Goal: Entertainment & Leisure: Consume media (video, audio)

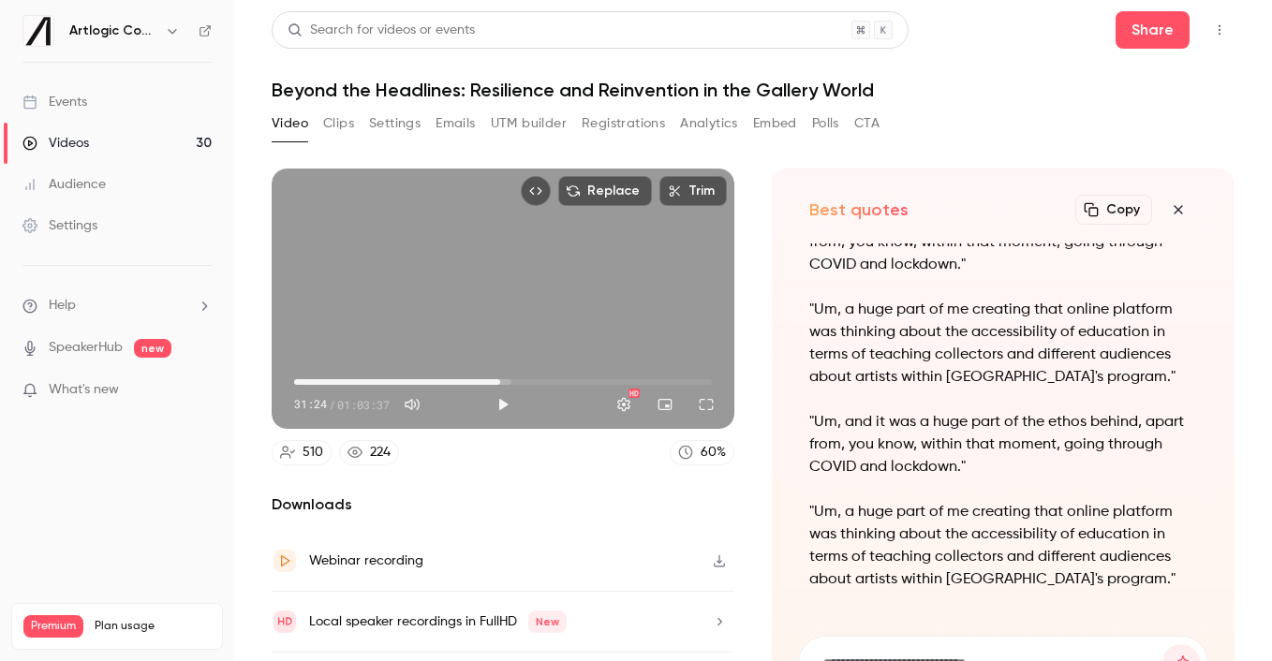
scroll to position [52, 0]
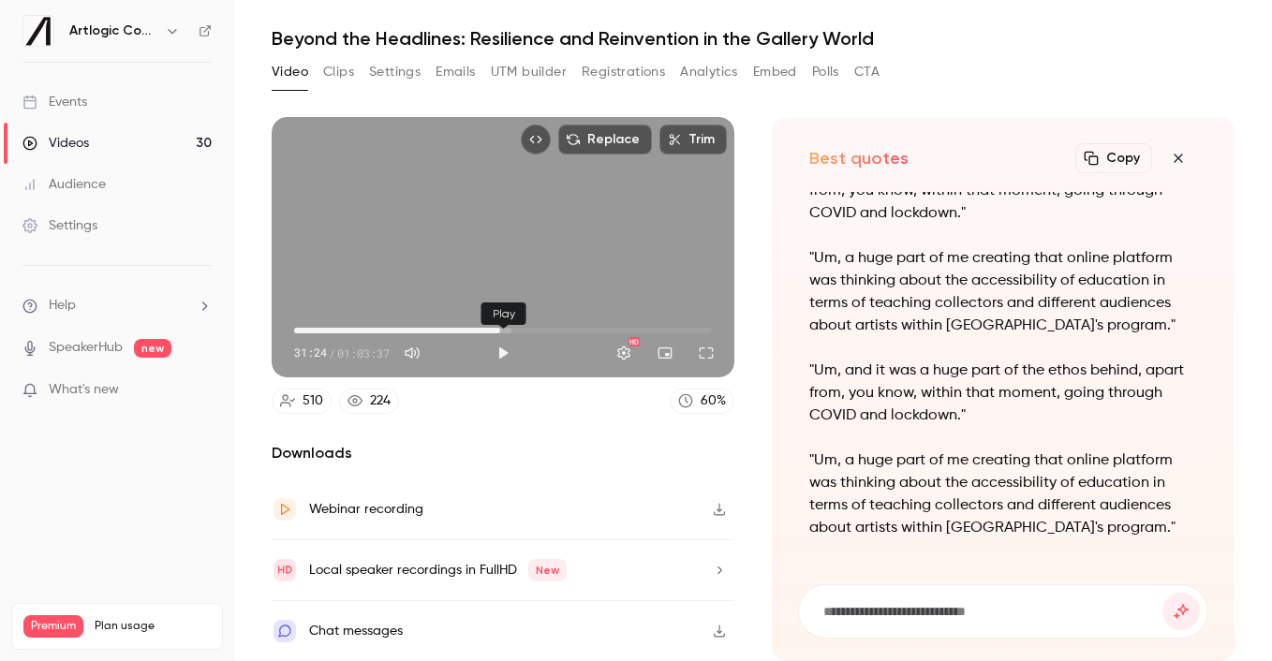
click at [498, 355] on button "Play" at bounding box center [502, 352] width 37 height 37
click at [480, 332] on span "28:14" at bounding box center [503, 331] width 418 height 30
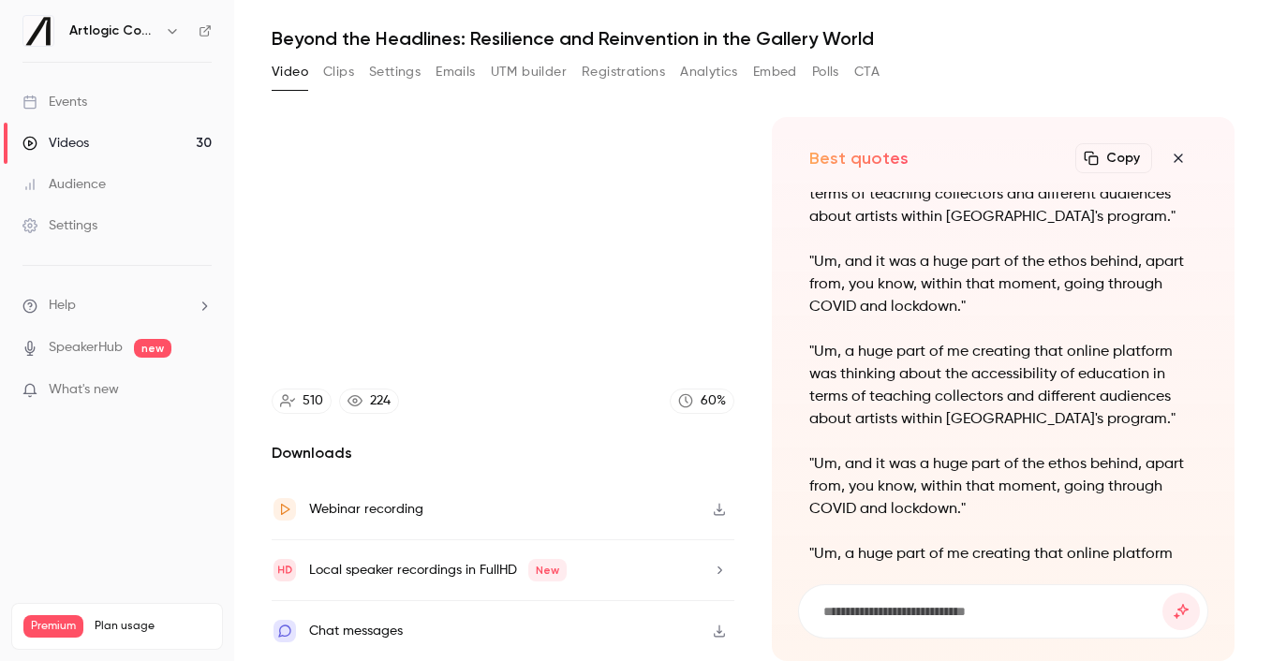
scroll to position [-349, 0]
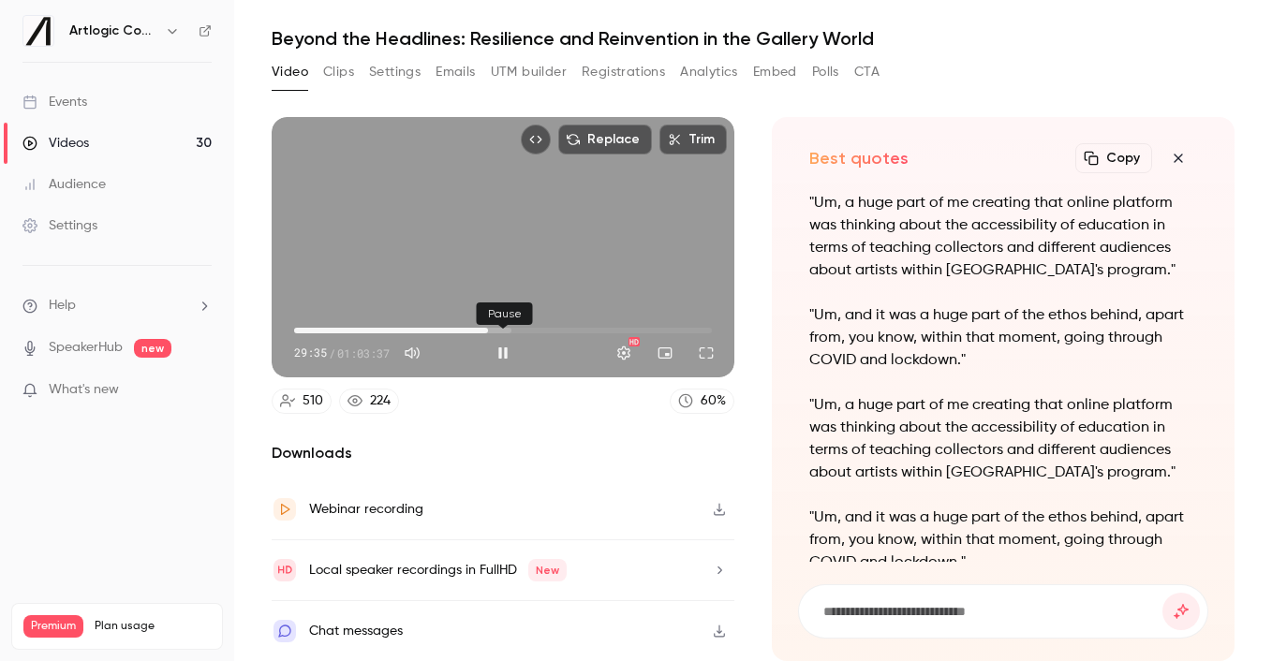
click at [501, 334] on button "Pause" at bounding box center [502, 352] width 37 height 37
click at [513, 327] on body "Artlogic Connect 2025 Events Videos 30 Audience Settings Help SpeakerHub new Wh…" at bounding box center [636, 330] width 1272 height 661
click at [502, 327] on span "31:40" at bounding box center [503, 331] width 418 height 30
click at [502, 347] on button "Play" at bounding box center [502, 352] width 37 height 37
click at [533, 330] on span "31:40" at bounding box center [503, 331] width 418 height 30
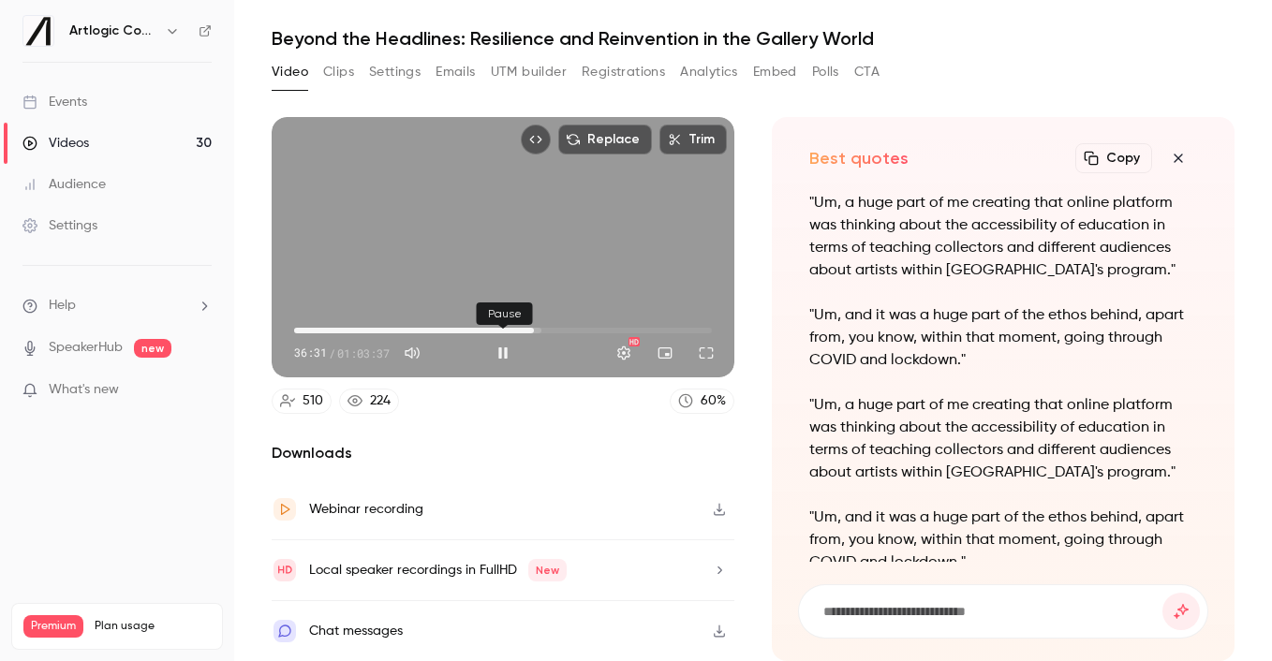
click at [503, 350] on button "Pause" at bounding box center [502, 352] width 37 height 37
type input "******"
click at [60, 142] on div "Videos" at bounding box center [55, 143] width 67 height 19
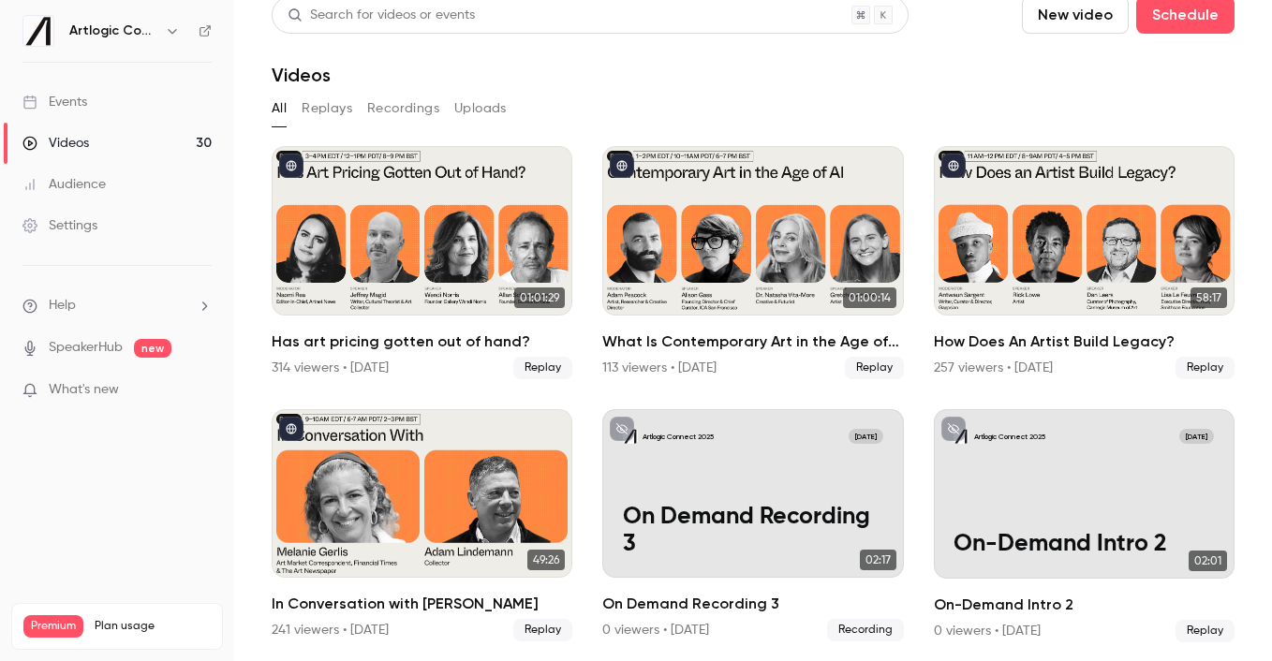
scroll to position [18, 0]
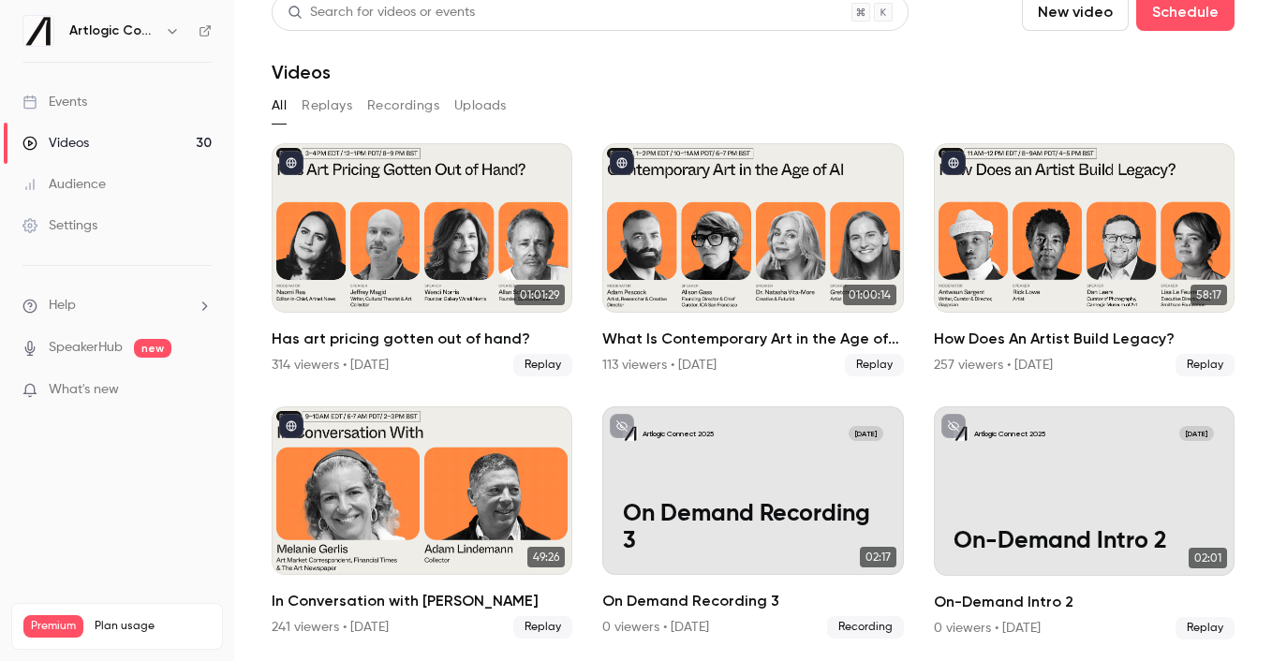
click at [316, 108] on button "Replays" at bounding box center [327, 106] width 51 height 30
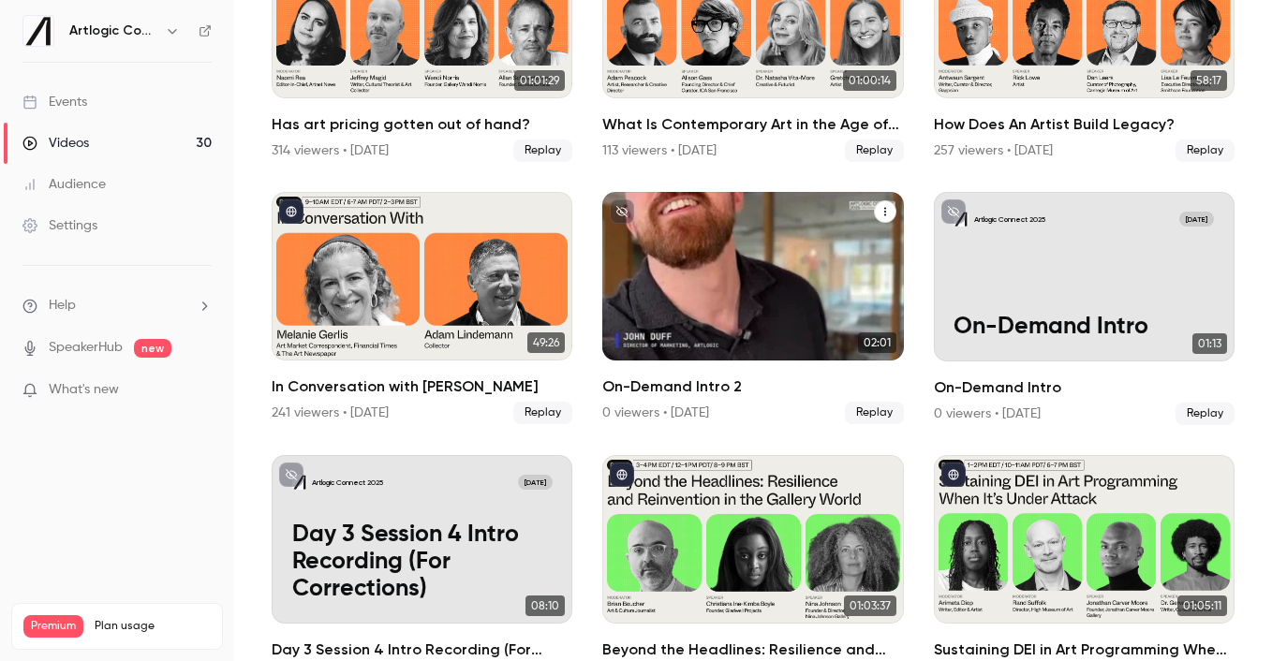
scroll to position [627, 0]
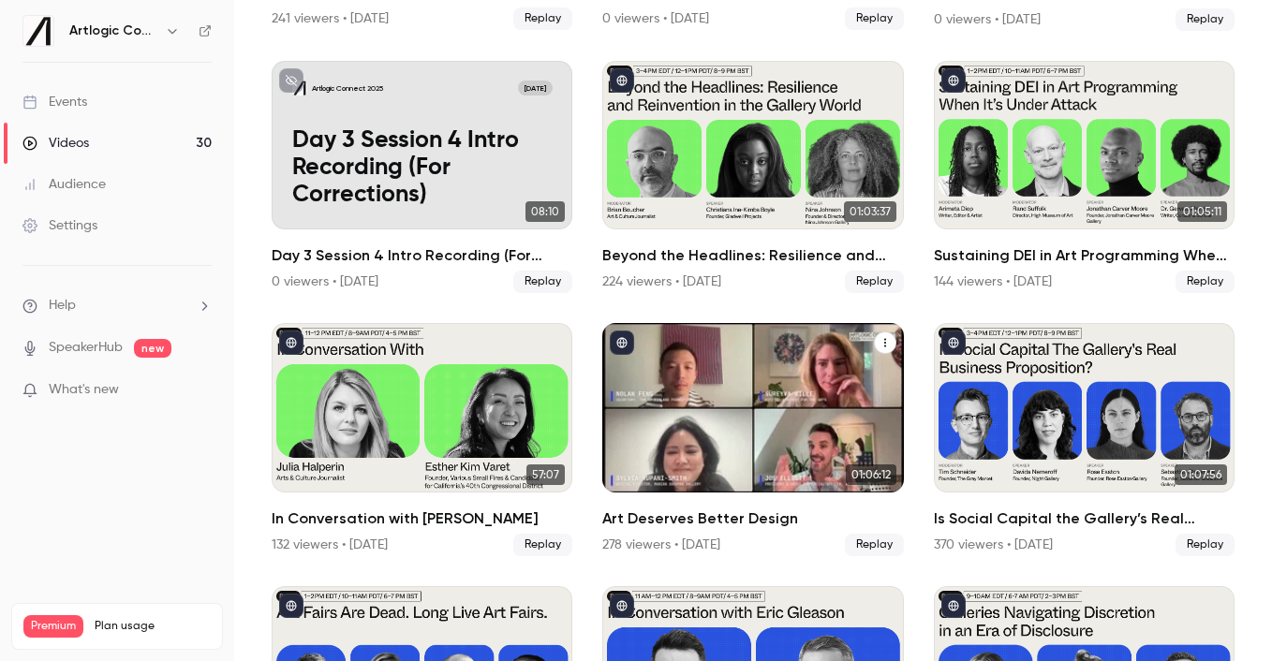
click at [735, 401] on div "Art Deserves Better Design" at bounding box center [752, 408] width 301 height 170
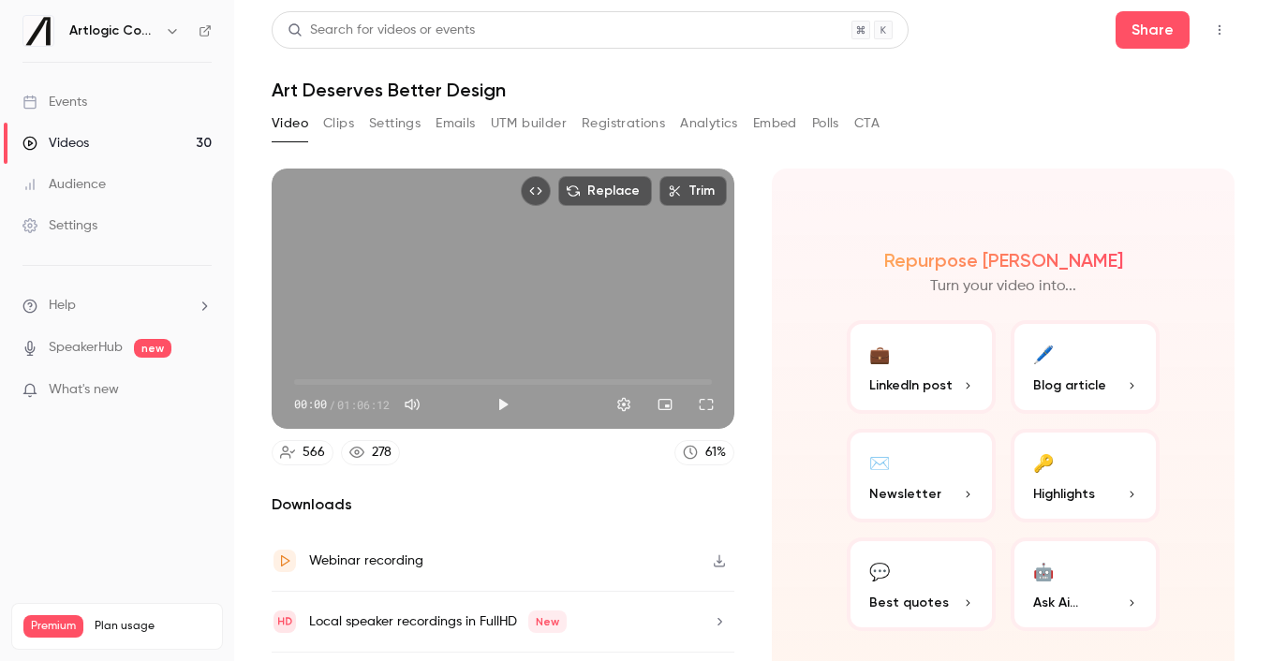
click at [951, 584] on button "💬 Best quotes" at bounding box center [921, 585] width 149 height 94
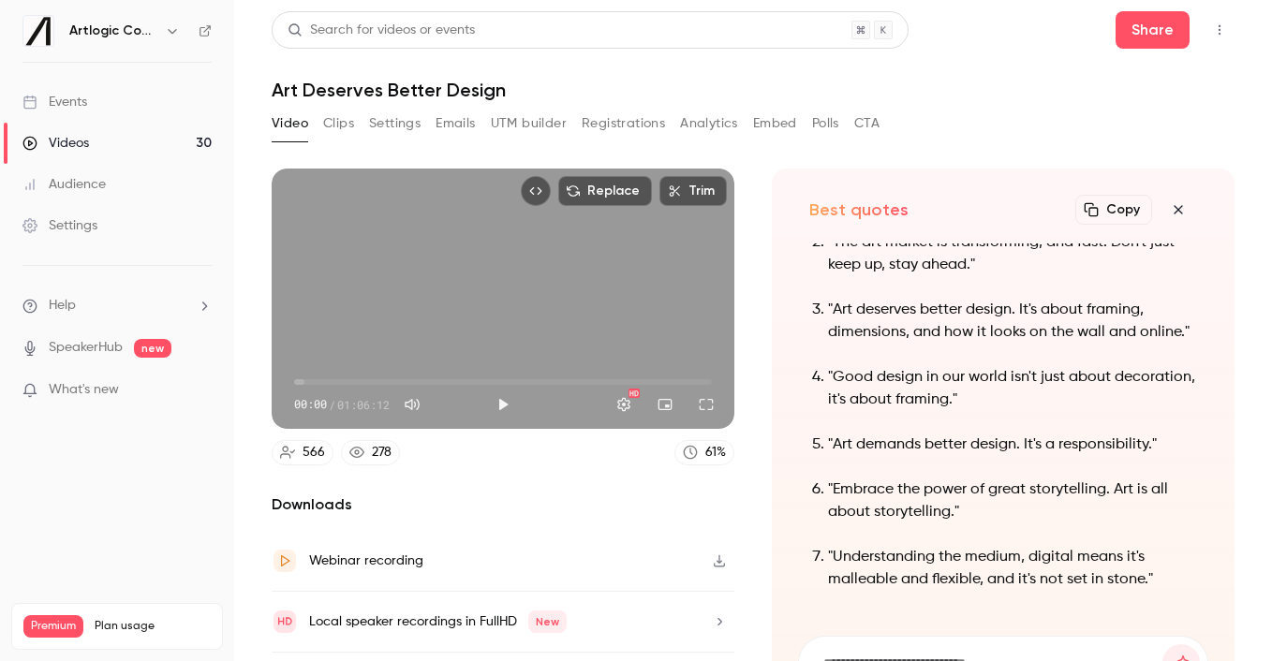
scroll to position [12, 0]
